Goal: Task Accomplishment & Management: Use online tool/utility

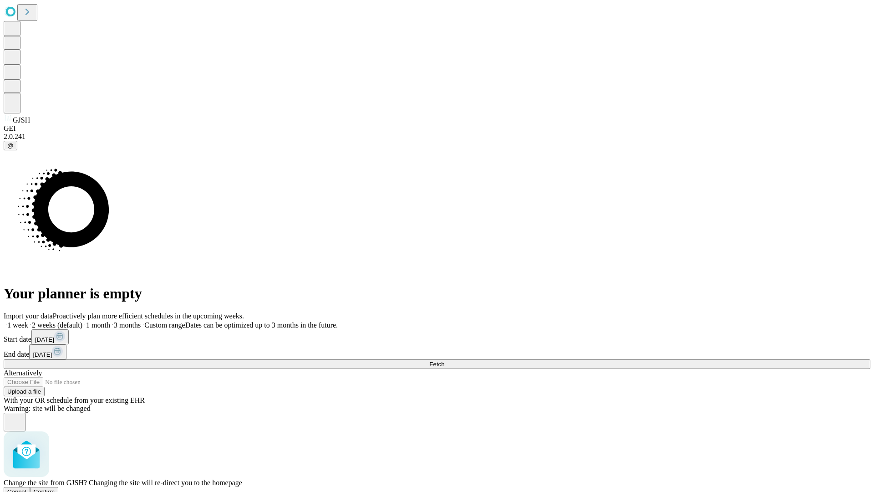
click at [55, 488] on span "Confirm" at bounding box center [44, 491] width 21 height 7
click at [28, 321] on label "1 week" at bounding box center [16, 325] width 25 height 8
click at [444, 360] on span "Fetch" at bounding box center [436, 363] width 15 height 7
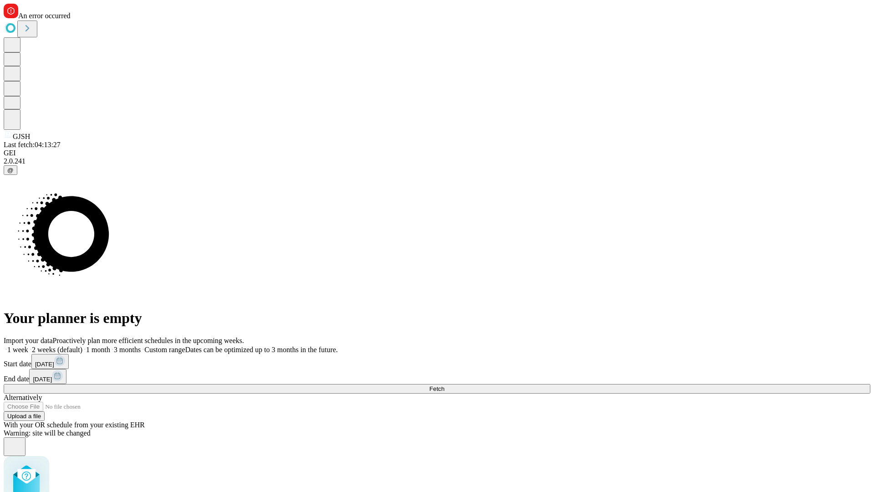
click at [28, 345] on label "1 week" at bounding box center [16, 349] width 25 height 8
click at [444, 385] on span "Fetch" at bounding box center [436, 388] width 15 height 7
click at [28, 345] on label "1 week" at bounding box center [16, 349] width 25 height 8
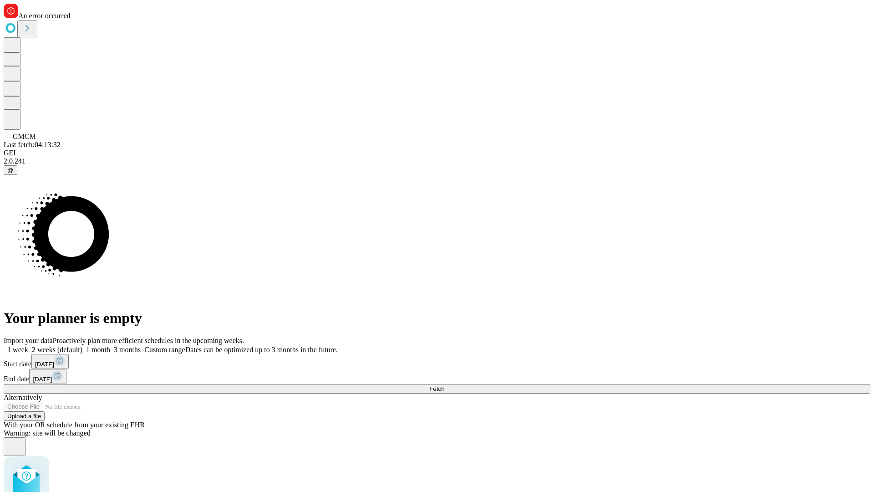
click at [444, 385] on span "Fetch" at bounding box center [436, 388] width 15 height 7
click at [28, 345] on label "1 week" at bounding box center [16, 349] width 25 height 8
click at [444, 385] on span "Fetch" at bounding box center [436, 388] width 15 height 7
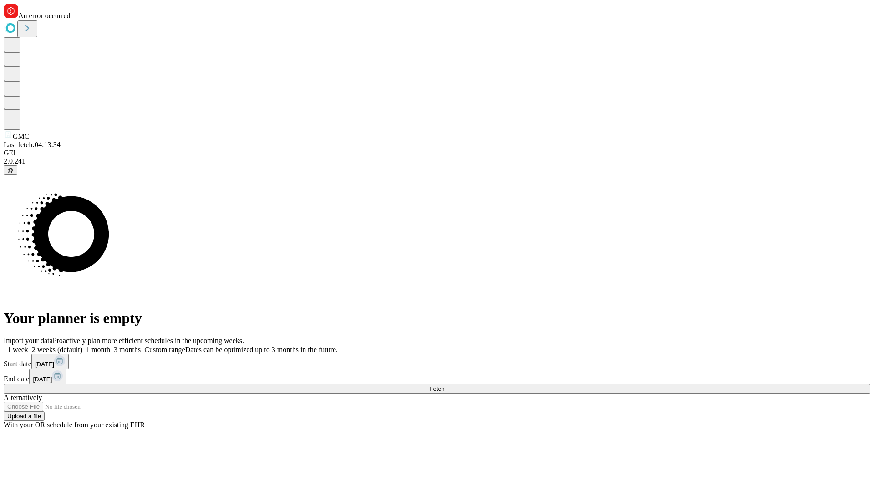
click at [28, 345] on label "1 week" at bounding box center [16, 349] width 25 height 8
click at [444, 385] on span "Fetch" at bounding box center [436, 388] width 15 height 7
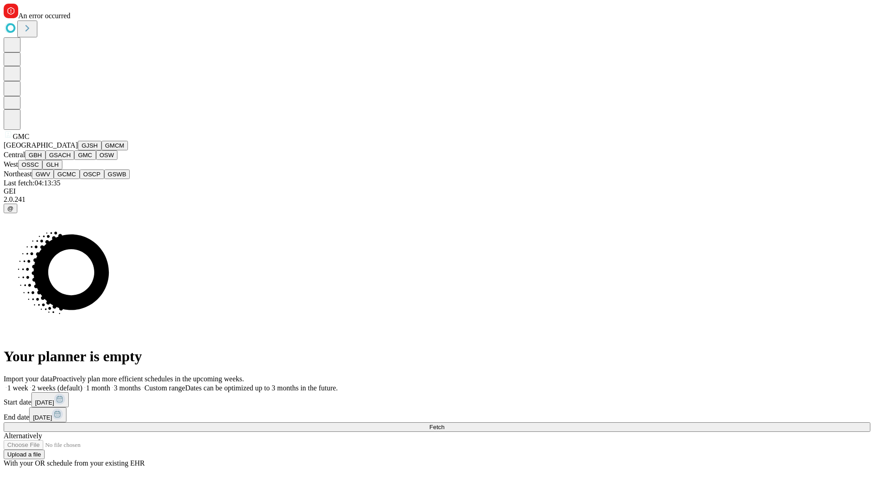
click at [96, 160] on button "OSW" at bounding box center [107, 155] width 22 height 10
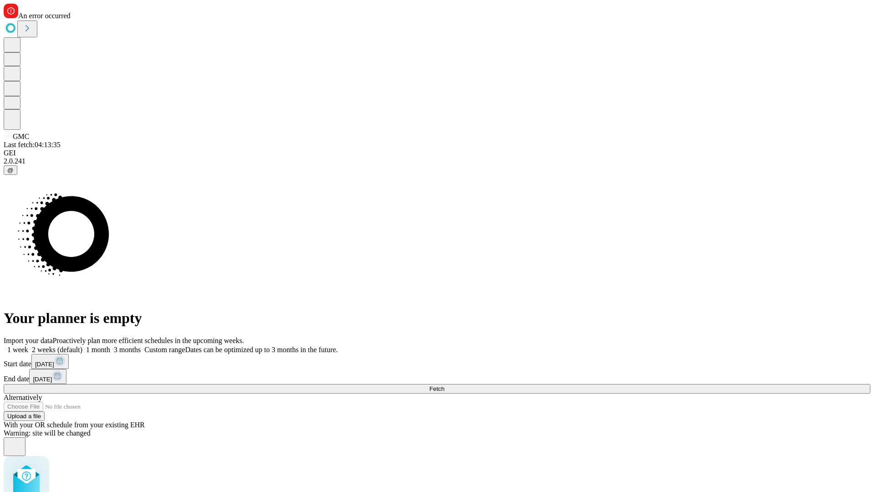
click at [28, 345] on label "1 week" at bounding box center [16, 349] width 25 height 8
click at [444, 385] on span "Fetch" at bounding box center [436, 388] width 15 height 7
click at [28, 345] on label "1 week" at bounding box center [16, 349] width 25 height 8
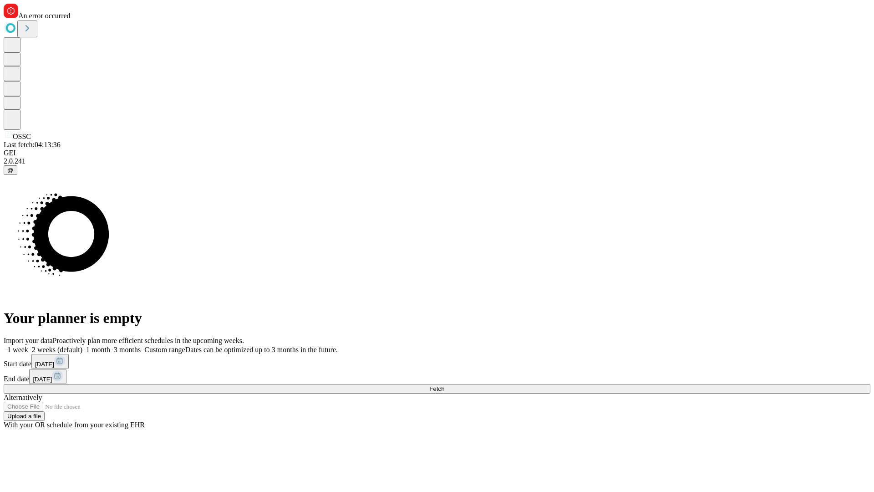
click at [444, 385] on span "Fetch" at bounding box center [436, 388] width 15 height 7
click at [28, 345] on label "1 week" at bounding box center [16, 349] width 25 height 8
click at [444, 385] on span "Fetch" at bounding box center [436, 388] width 15 height 7
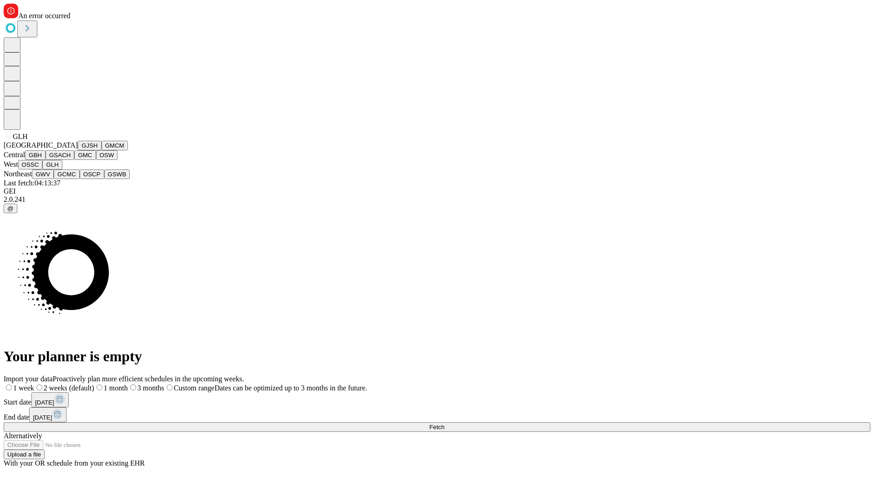
click at [54, 179] on button "GWV" at bounding box center [43, 174] width 22 height 10
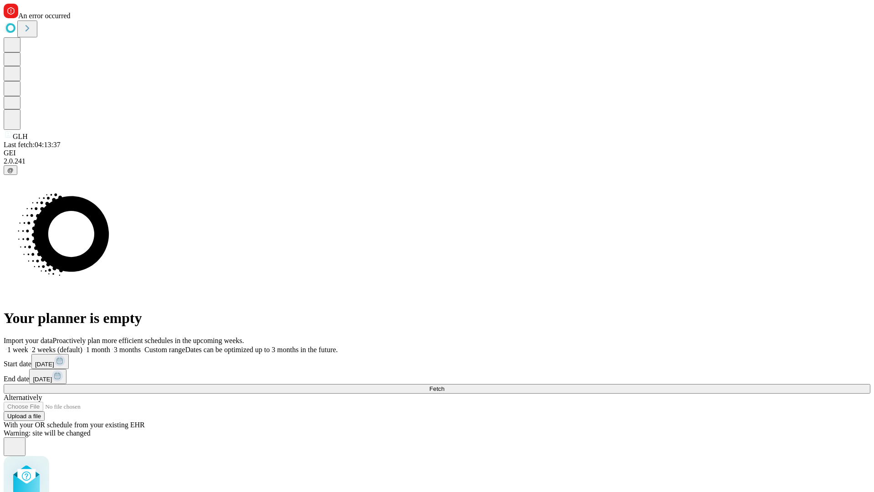
click at [28, 345] on label "1 week" at bounding box center [16, 349] width 25 height 8
click at [444, 385] on span "Fetch" at bounding box center [436, 388] width 15 height 7
